Goal: Check status: Check status

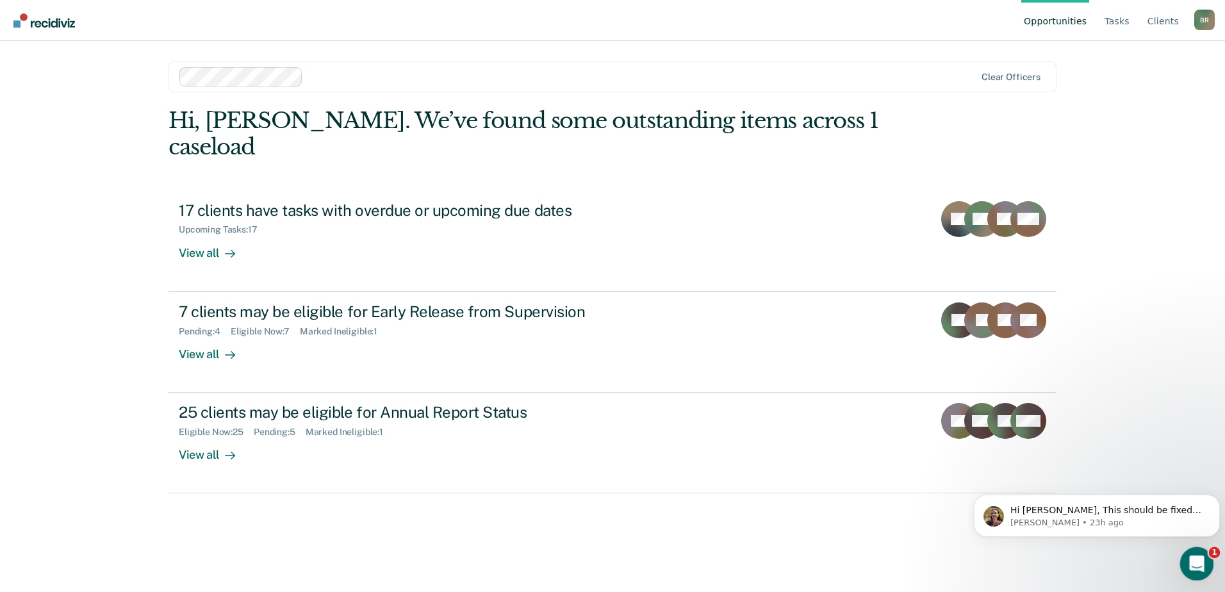
click at [1199, 552] on div "Open Intercom Messenger" at bounding box center [1195, 562] width 42 height 42
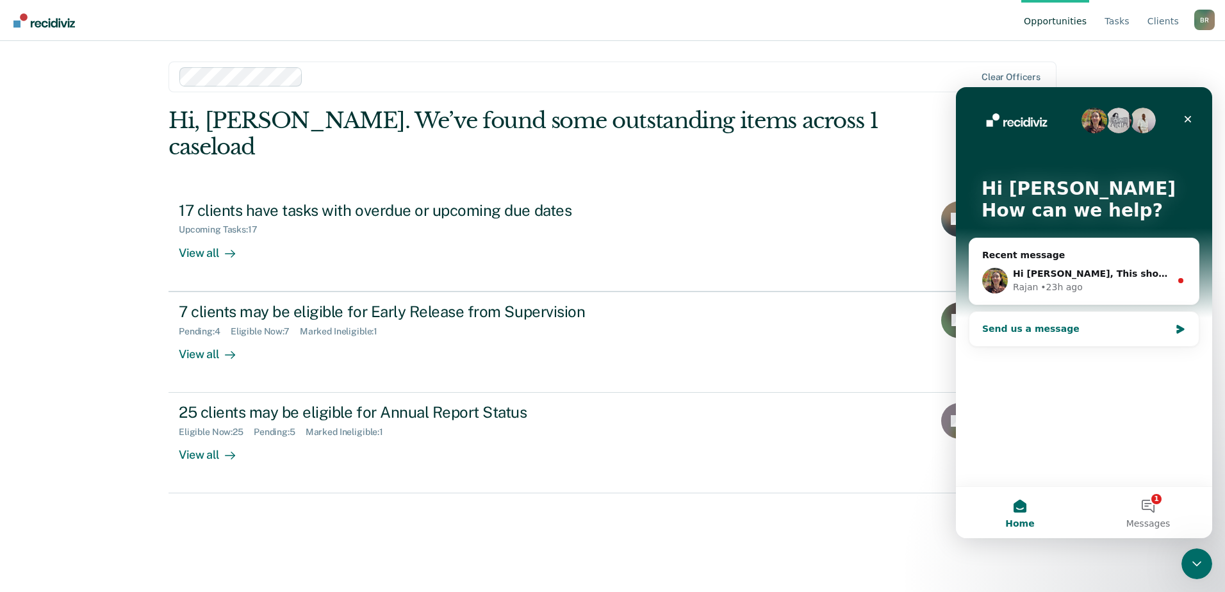
click at [1072, 329] on div "Send us a message" at bounding box center [1077, 328] width 188 height 13
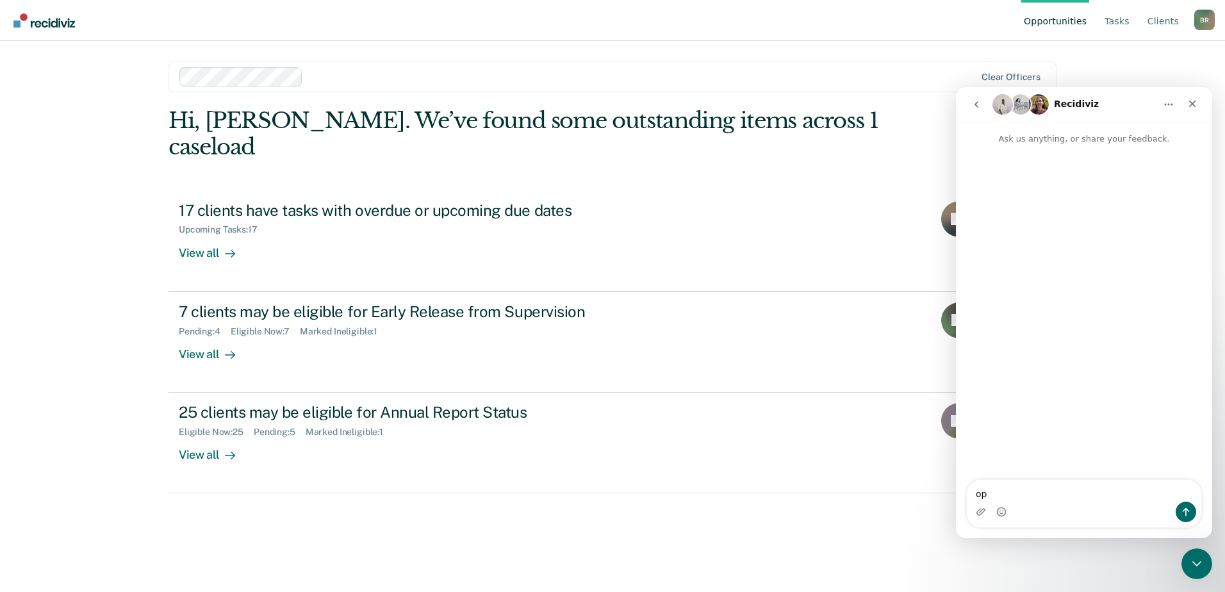
type textarea "o"
type textarea "Ok thank you"
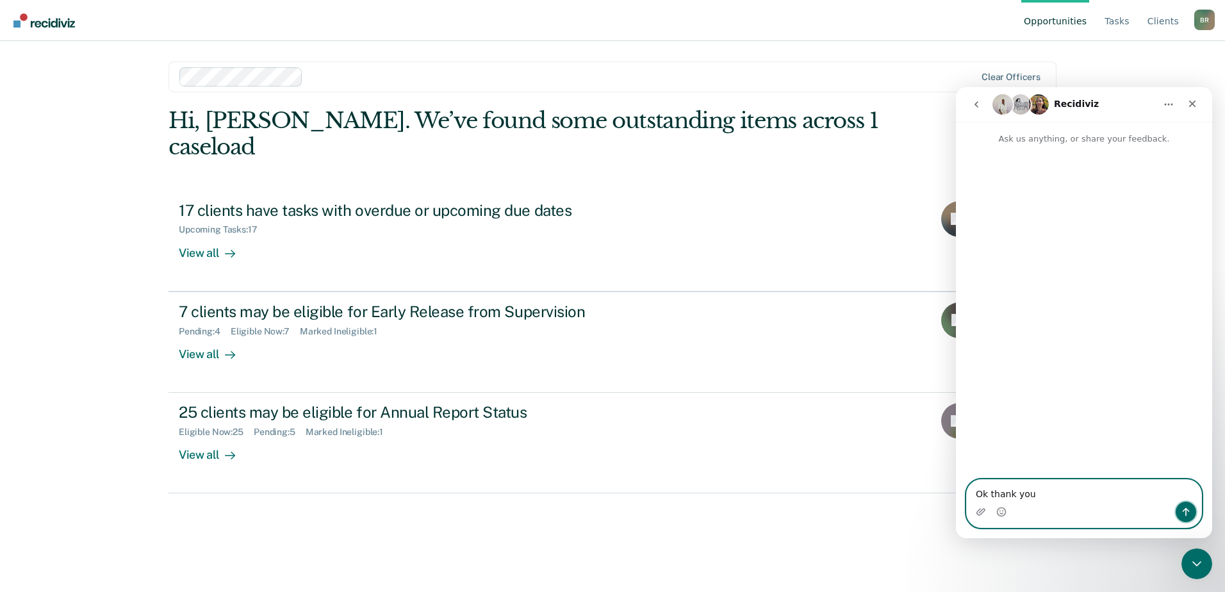
click at [1190, 511] on icon "Send a message…" at bounding box center [1186, 512] width 10 height 10
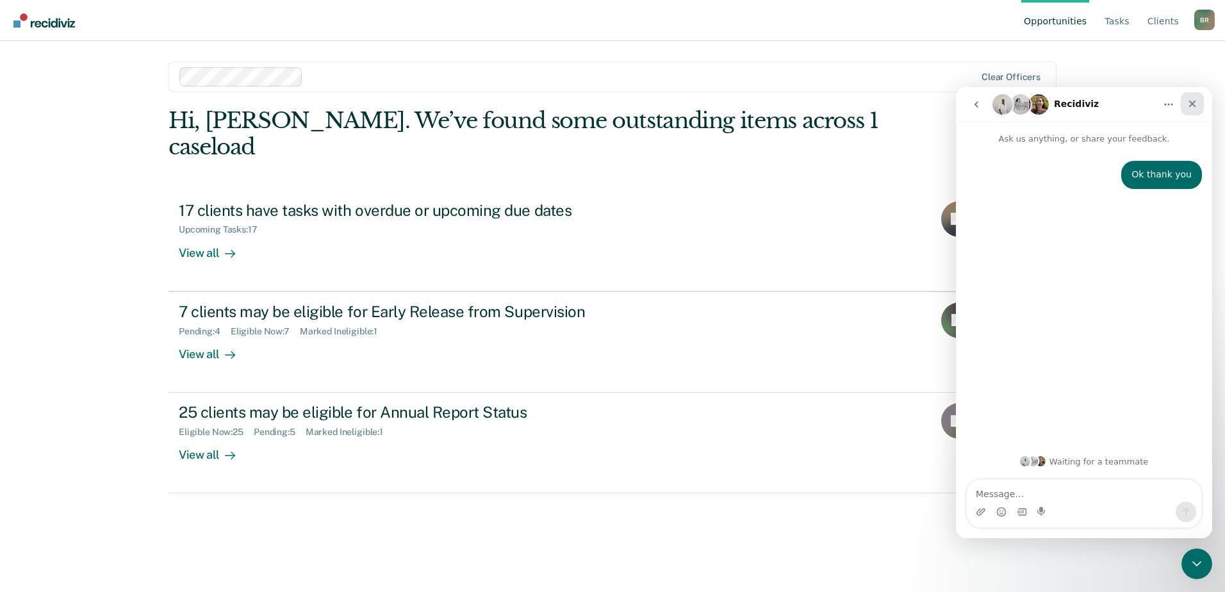
click at [1189, 103] on icon "Close" at bounding box center [1193, 104] width 10 height 10
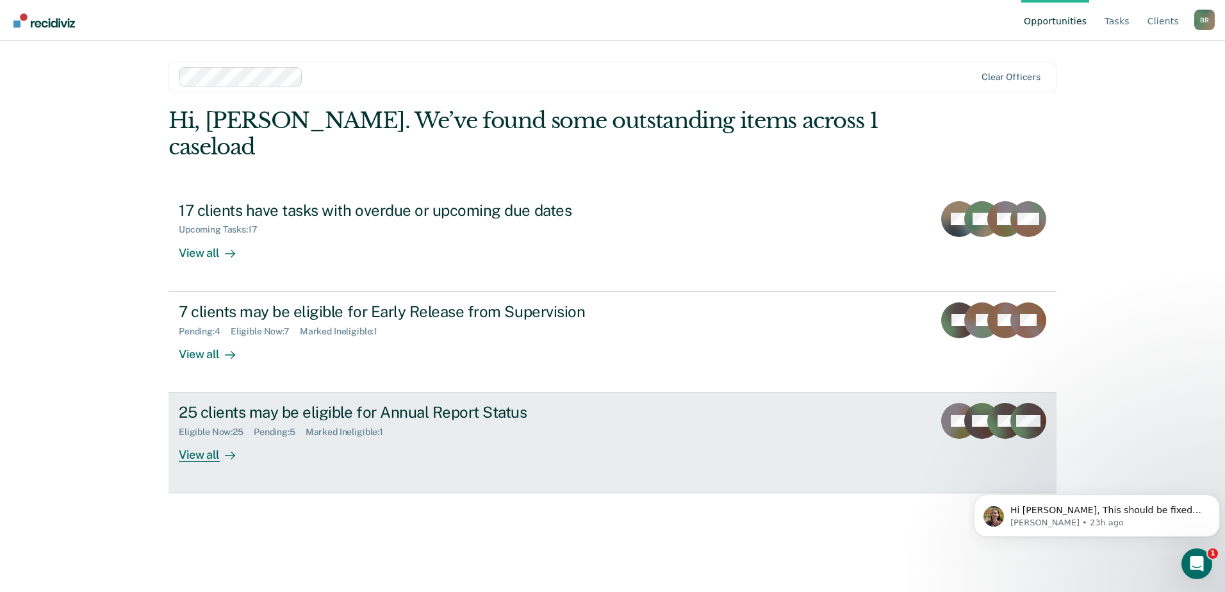
click at [210, 438] on div "View all" at bounding box center [215, 450] width 72 height 25
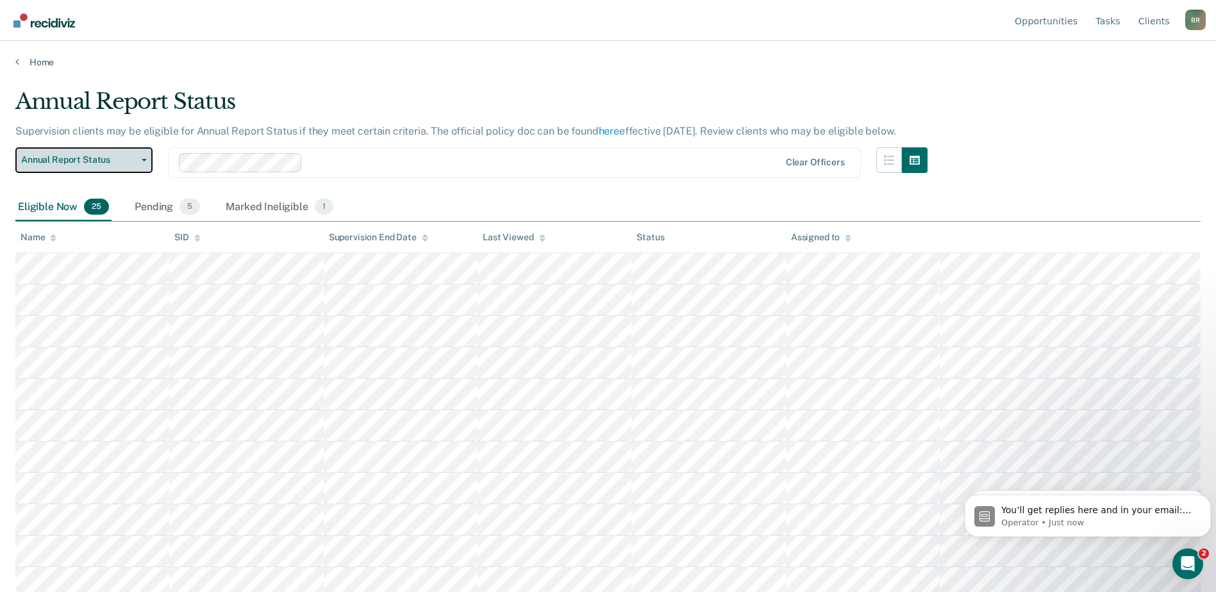
click at [139, 160] on span "button" at bounding box center [142, 160] width 10 height 3
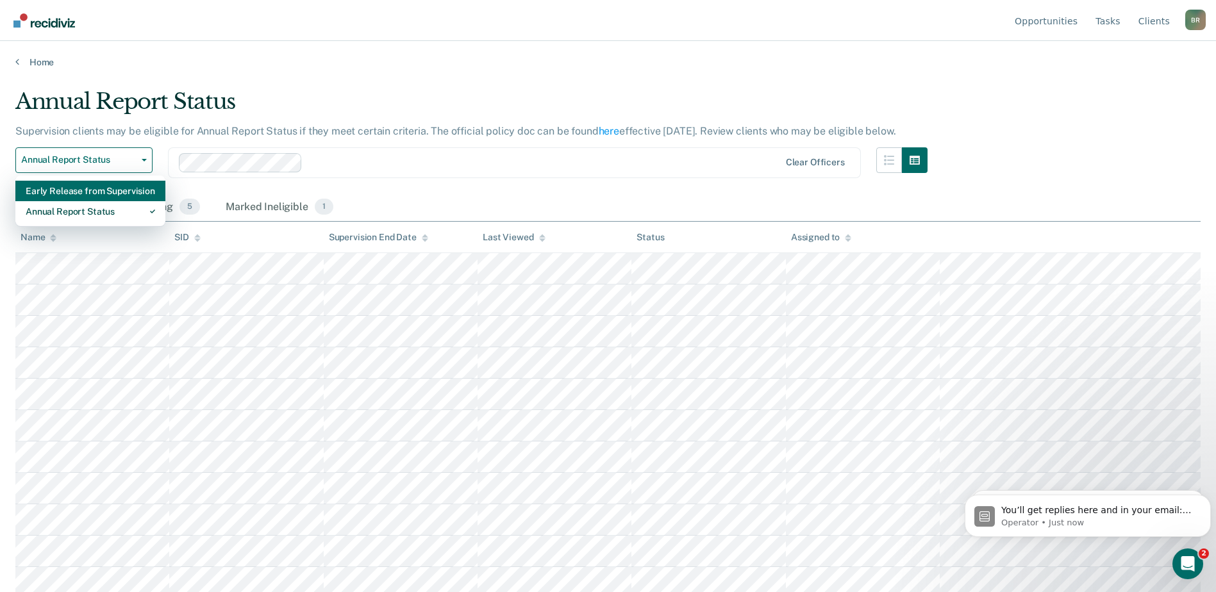
click at [47, 191] on div "Early Release from Supervision" at bounding box center [90, 191] width 129 height 21
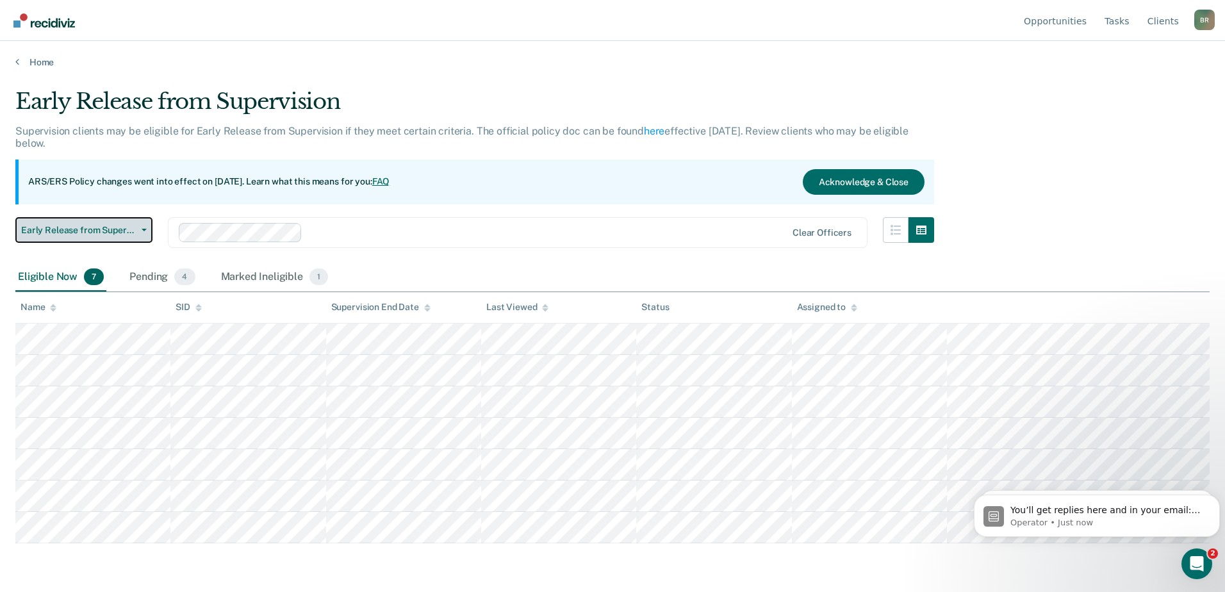
click at [143, 224] on button "Early Release from Supervision" at bounding box center [83, 230] width 137 height 26
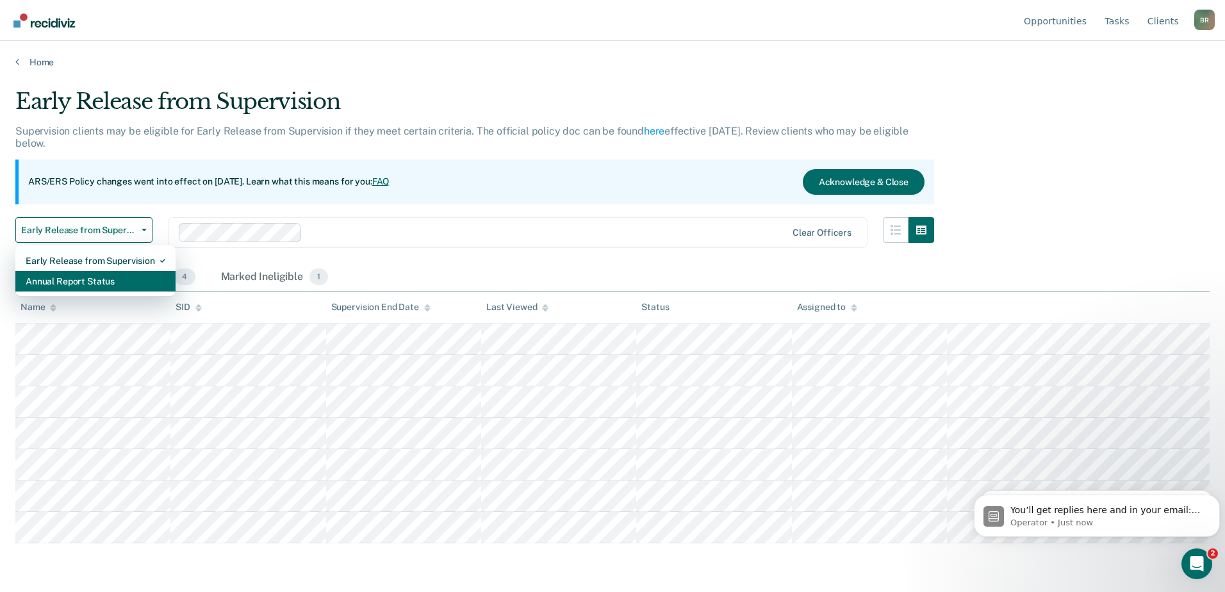
click at [62, 284] on div "Annual Report Status" at bounding box center [96, 281] width 140 height 21
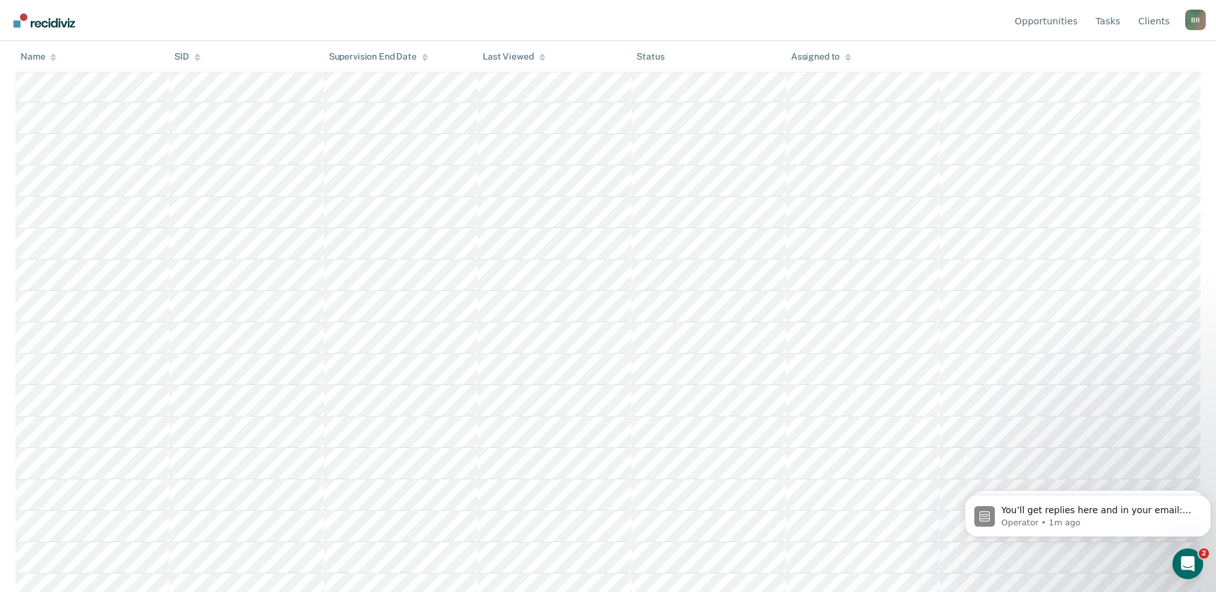
scroll to position [446, 0]
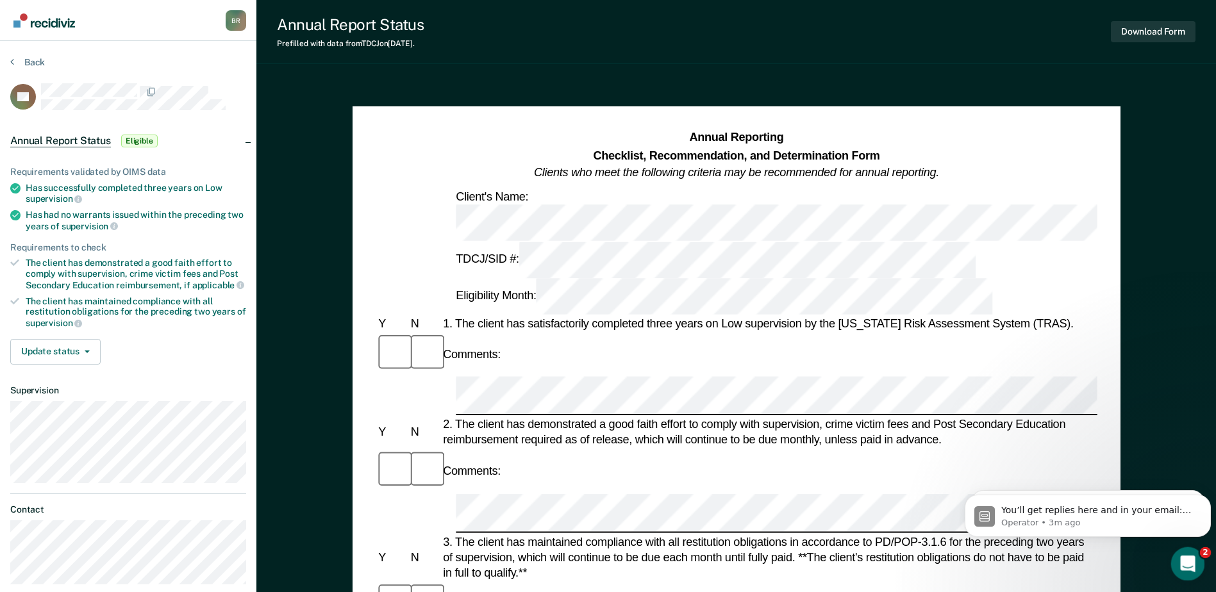
click at [1177, 567] on div "Open Intercom Messenger" at bounding box center [1186, 562] width 42 height 42
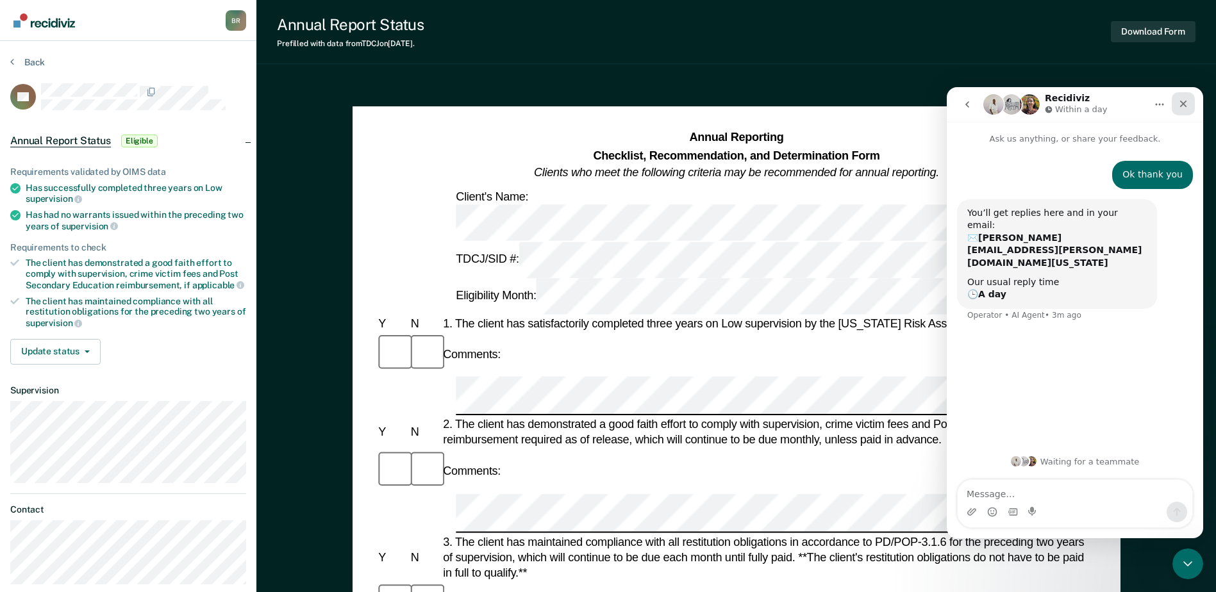
click at [1182, 103] on icon "Close" at bounding box center [1183, 104] width 7 height 7
